Goal: Task Accomplishment & Management: Complete application form

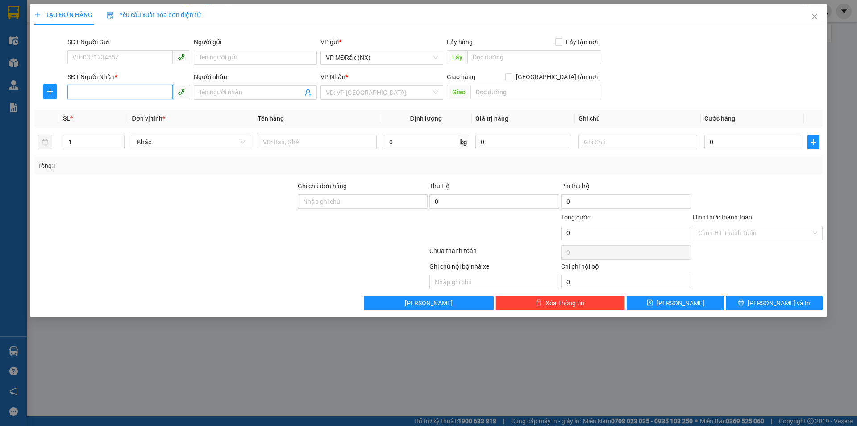
click at [126, 91] on input "SĐT Người Nhận *" at bounding box center [119, 92] width 105 height 14
type input "0934171717"
click at [345, 86] on input "search" at bounding box center [379, 92] width 106 height 13
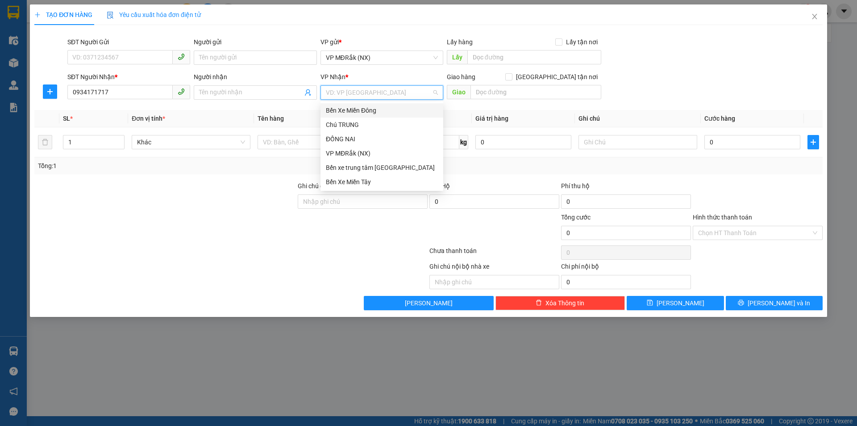
click at [360, 114] on div "Bến Xe Miền Đông" at bounding box center [382, 110] width 112 height 10
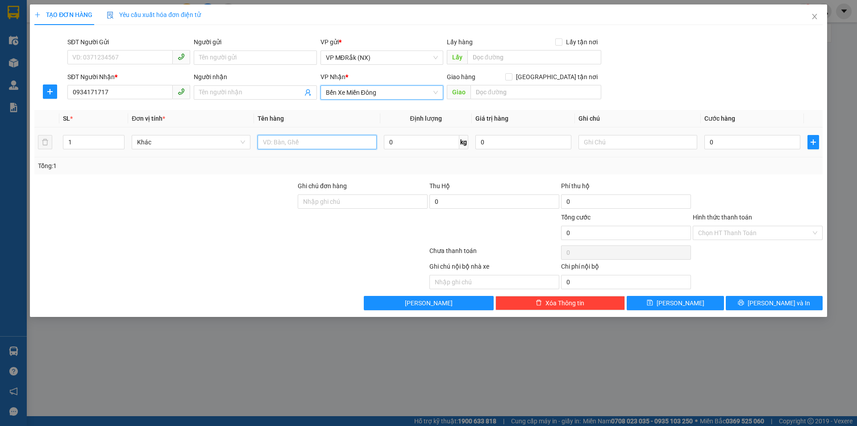
click at [299, 146] on input "text" at bounding box center [317, 142] width 119 height 14
type input "1 Hồ sơ"
click at [620, 142] on input "text" at bounding box center [638, 142] width 119 height 14
type input "N"
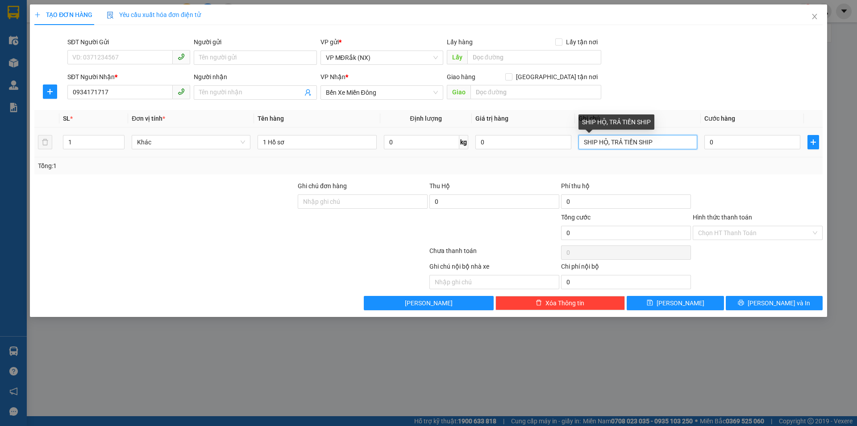
click at [611, 141] on input "SHIP HỘ, TRẢ TIỀN SHIP" at bounding box center [638, 142] width 119 height 14
click at [623, 141] on input "SHIP HỘ, TRẢ TIỀN SHIP" at bounding box center [638, 142] width 119 height 14
type input "SHIP HỘ, TRẢ LUÔN TIỀN SHIP"
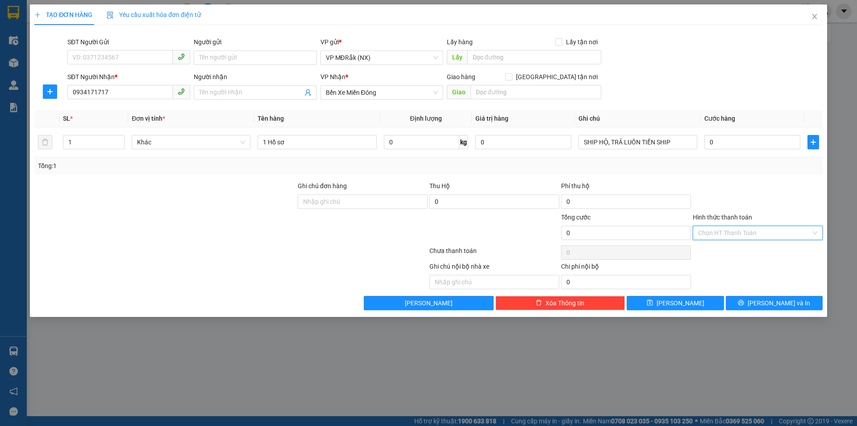
click at [739, 235] on input "Hình thức thanh toán" at bounding box center [754, 232] width 113 height 13
click at [725, 278] on div "Miễn phí" at bounding box center [757, 279] width 119 height 10
click at [773, 304] on span "[PERSON_NAME] và In" at bounding box center [779, 303] width 63 height 10
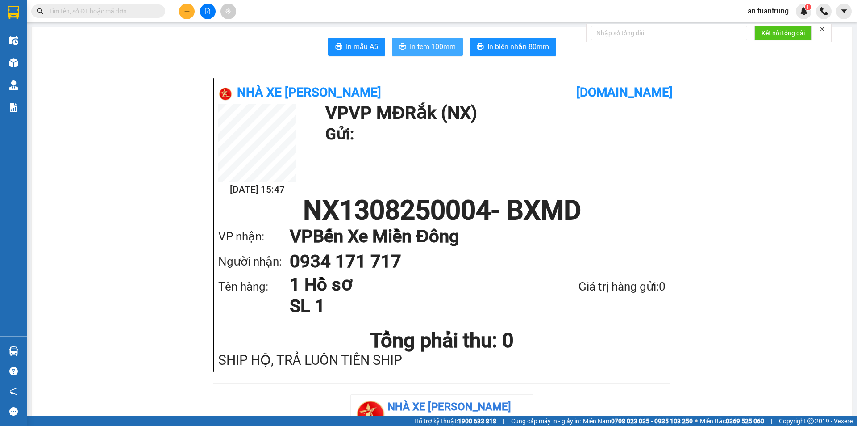
click at [406, 48] on button "In tem 100mm" at bounding box center [427, 47] width 71 height 18
